Goal: Register for event/course

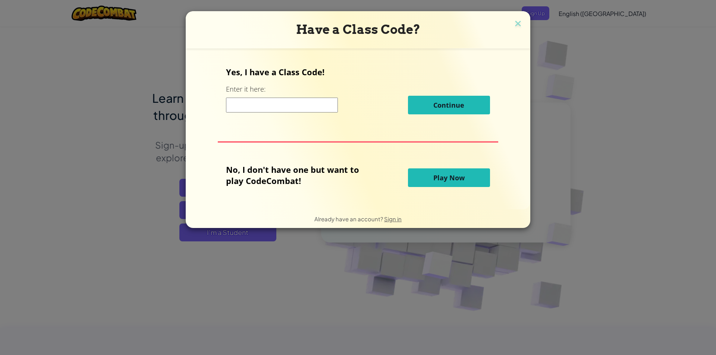
click at [255, 107] on input at bounding box center [282, 105] width 112 height 15
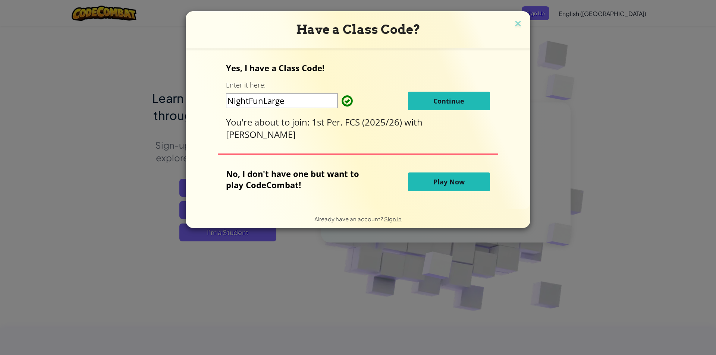
type input "NightFunLarge"
click at [441, 109] on button "Continue" at bounding box center [449, 101] width 82 height 19
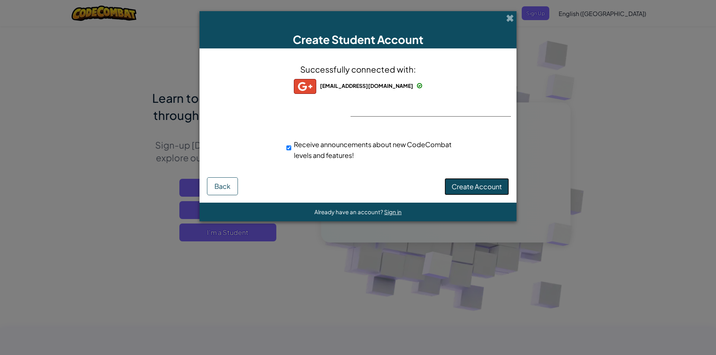
click at [464, 186] on span "Create Account" at bounding box center [477, 186] width 50 height 9
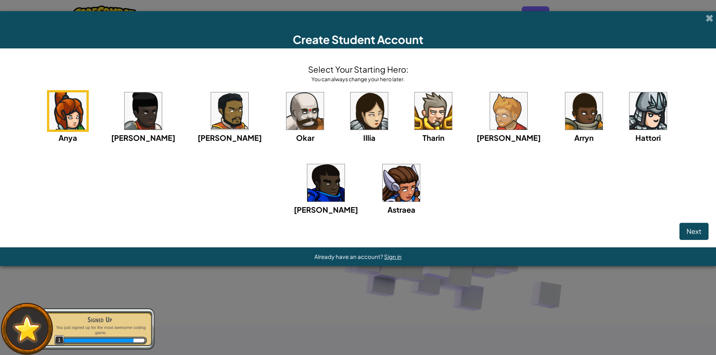
click at [286, 123] on img at bounding box center [304, 111] width 37 height 37
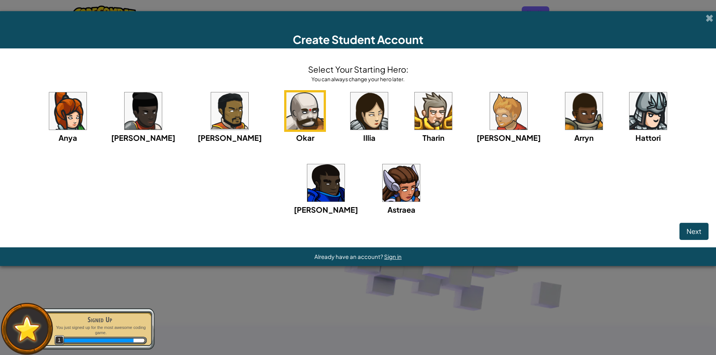
click at [345, 164] on img at bounding box center [325, 182] width 37 height 37
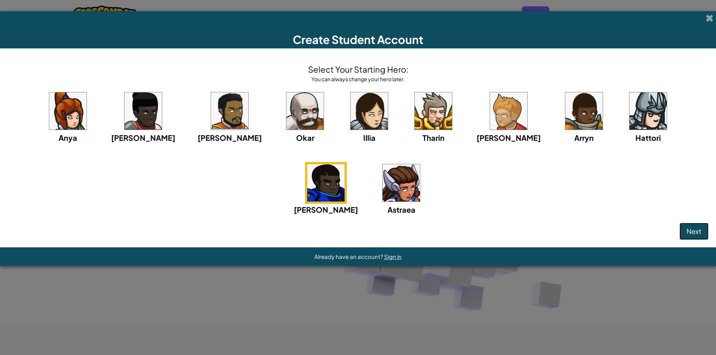
click at [686, 229] on button "Next" at bounding box center [694, 231] width 29 height 17
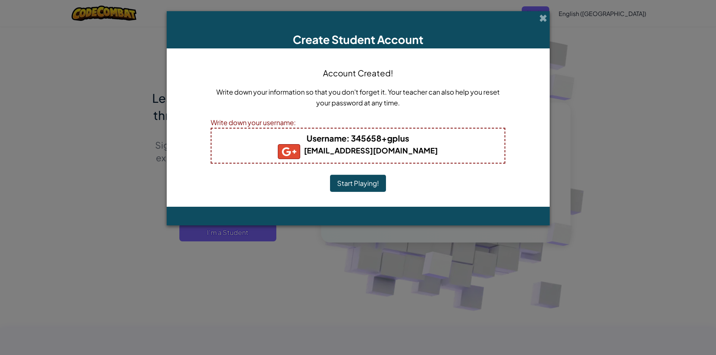
click at [375, 182] on button "Start Playing!" at bounding box center [358, 183] width 56 height 17
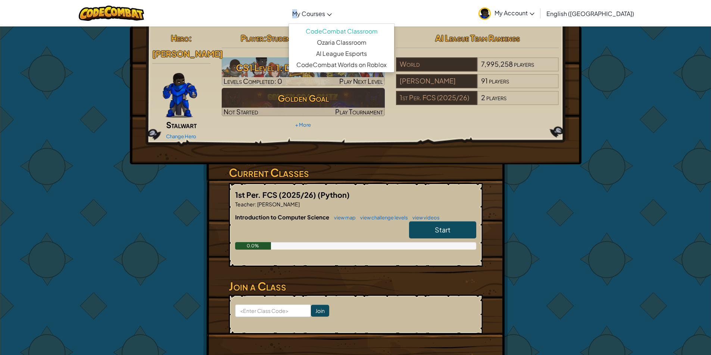
click at [324, 11] on span "My Courses" at bounding box center [308, 14] width 33 height 8
click at [351, 43] on link "Ozaria Classroom" at bounding box center [341, 42] width 105 height 11
